Goal: Information Seeking & Learning: Learn about a topic

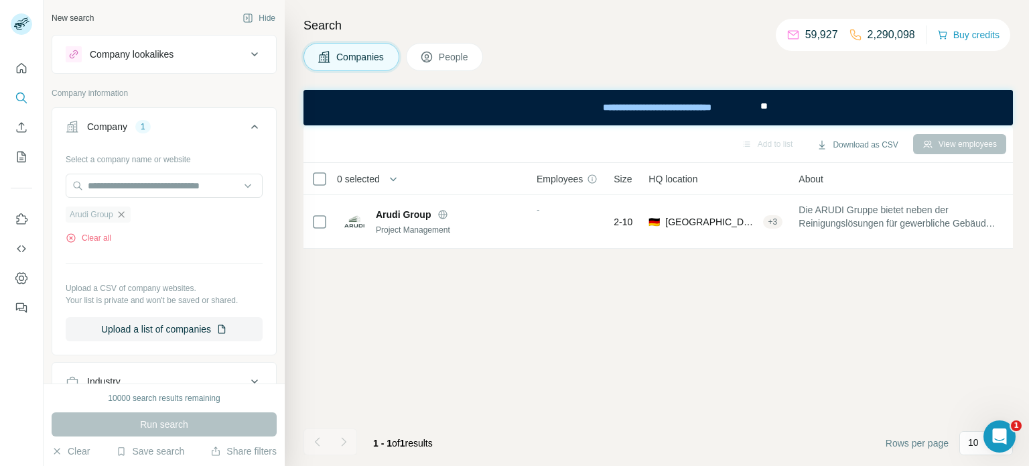
click at [118, 216] on icon "button" at bounding box center [121, 214] width 11 height 11
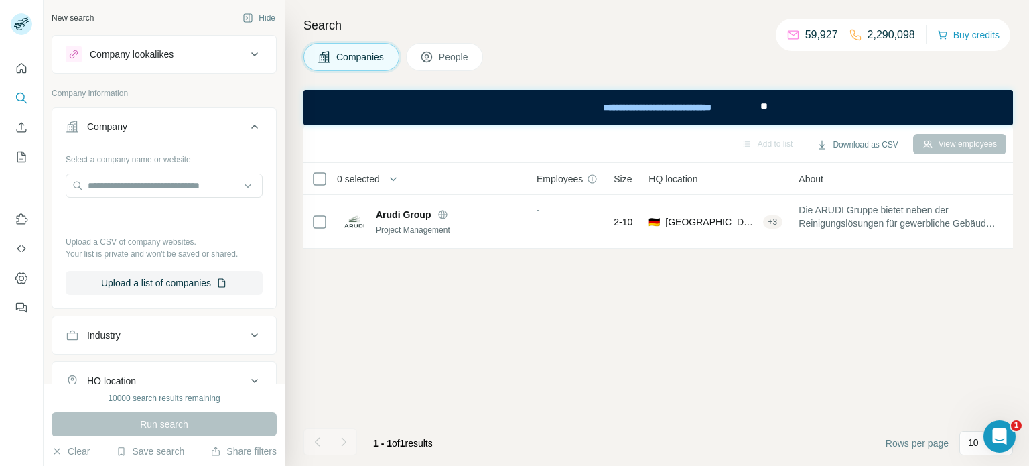
click at [168, 172] on div "Select a company name or website Upload a CSV of company websites. Your list is…" at bounding box center [164, 221] width 197 height 147
click at [165, 176] on input "text" at bounding box center [164, 186] width 197 height 24
paste input "**********"
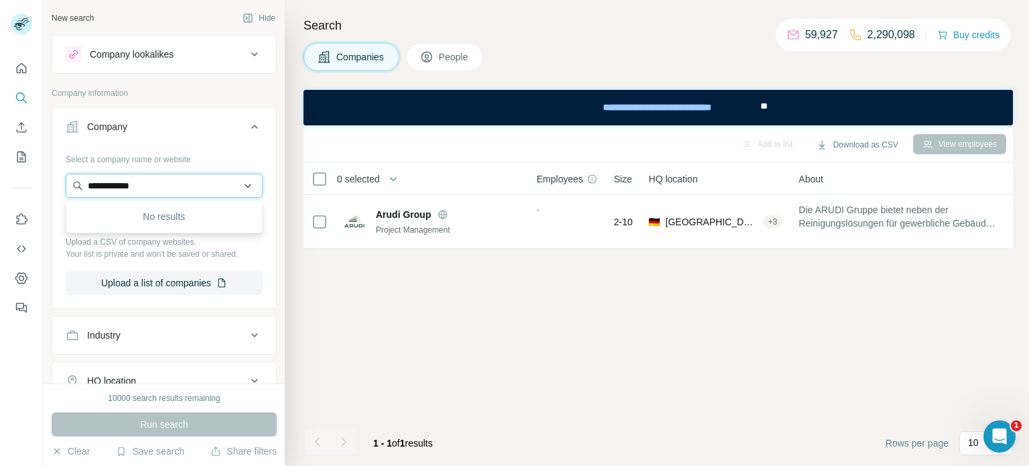
type input "**********"
click at [273, 131] on button "Company" at bounding box center [164, 130] width 224 height 38
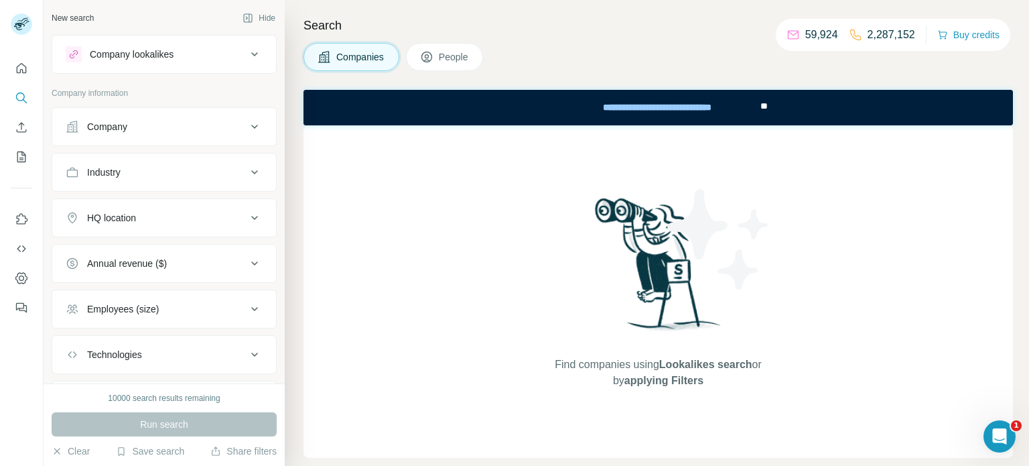
drag, startPoint x: 245, startPoint y: 215, endPoint x: 250, endPoint y: 133, distance: 82.6
click at [250, 133] on ul "Company Industry HQ location Annual revenue ($) Employees (size) Technologies K…" at bounding box center [164, 263] width 225 height 312
click at [250, 133] on icon at bounding box center [255, 127] width 16 height 16
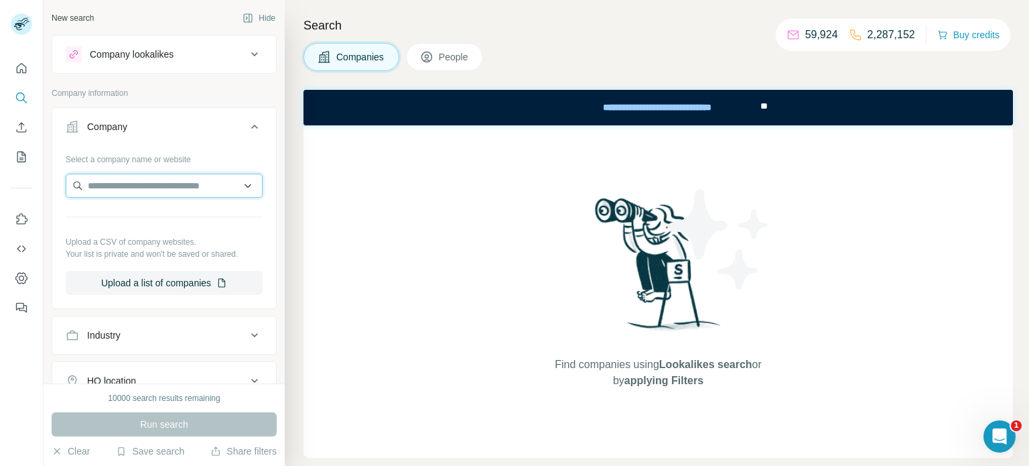
click at [182, 174] on input "text" at bounding box center [164, 186] width 197 height 24
paste input "**********"
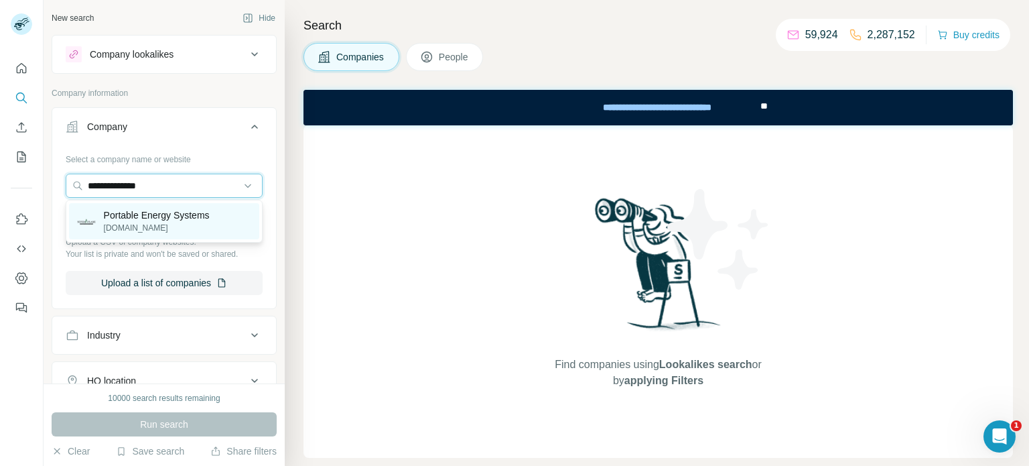
type input "**********"
click at [190, 232] on p "neverflame.com" at bounding box center [157, 228] width 106 height 12
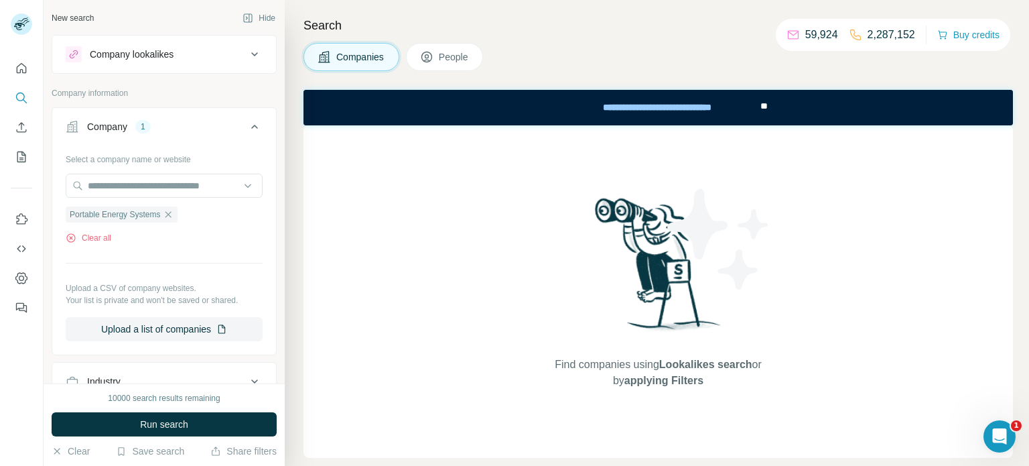
click at [133, 437] on div "10000 search results remaining Run search Clear Save search Share filters" at bounding box center [164, 424] width 241 height 82
click at [141, 430] on span "Run search" at bounding box center [164, 423] width 48 height 13
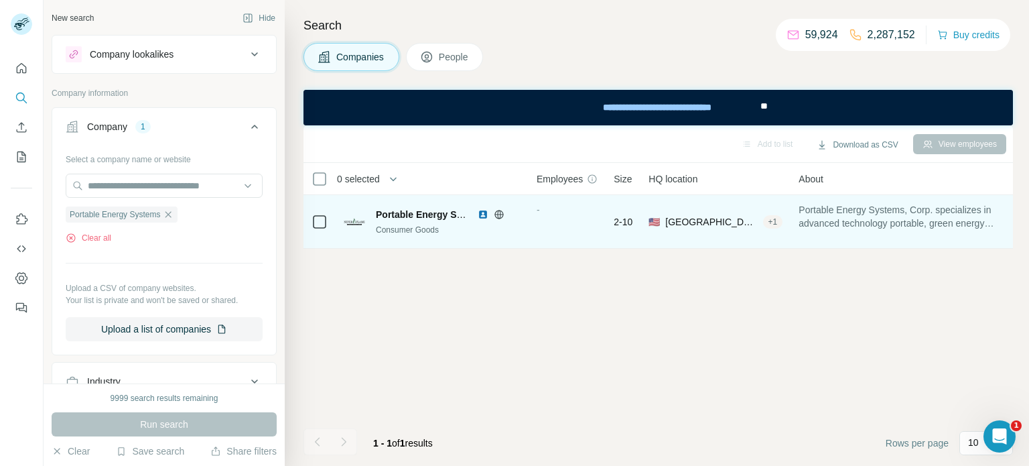
click at [486, 213] on img at bounding box center [483, 214] width 11 height 11
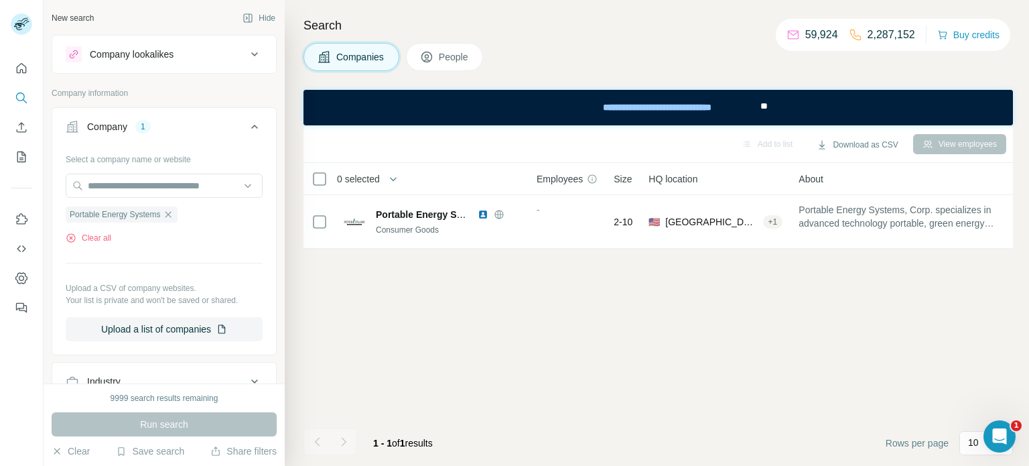
click at [580, 183] on span "Employees" at bounding box center [560, 178] width 46 height 13
click at [578, 176] on span "Employees" at bounding box center [560, 178] width 46 height 13
click at [475, 72] on div "Search Companies People Add to list Download as CSV View employees 0 selected C…" at bounding box center [657, 233] width 744 height 466
click at [468, 58] on span "People" at bounding box center [454, 56] width 31 height 13
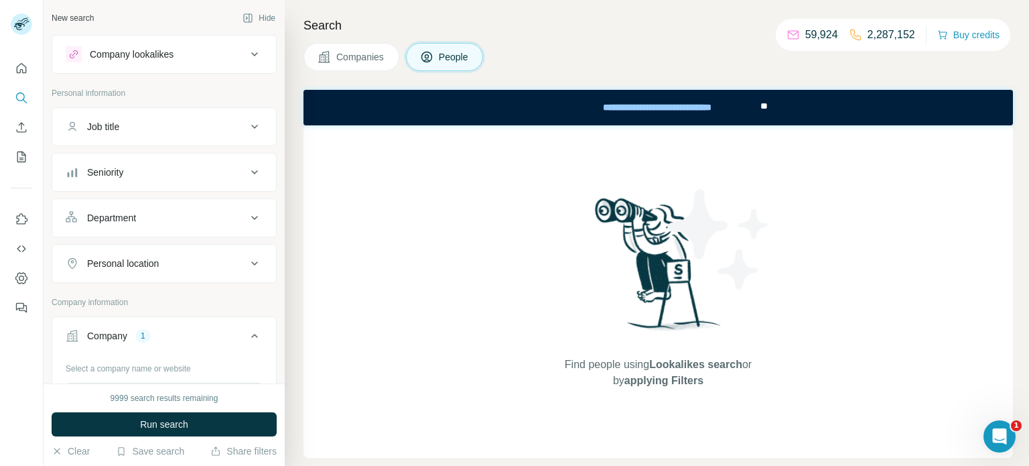
click at [383, 51] on span "Companies" at bounding box center [360, 56] width 49 height 13
